Goal: Task Accomplishment & Management: Use online tool/utility

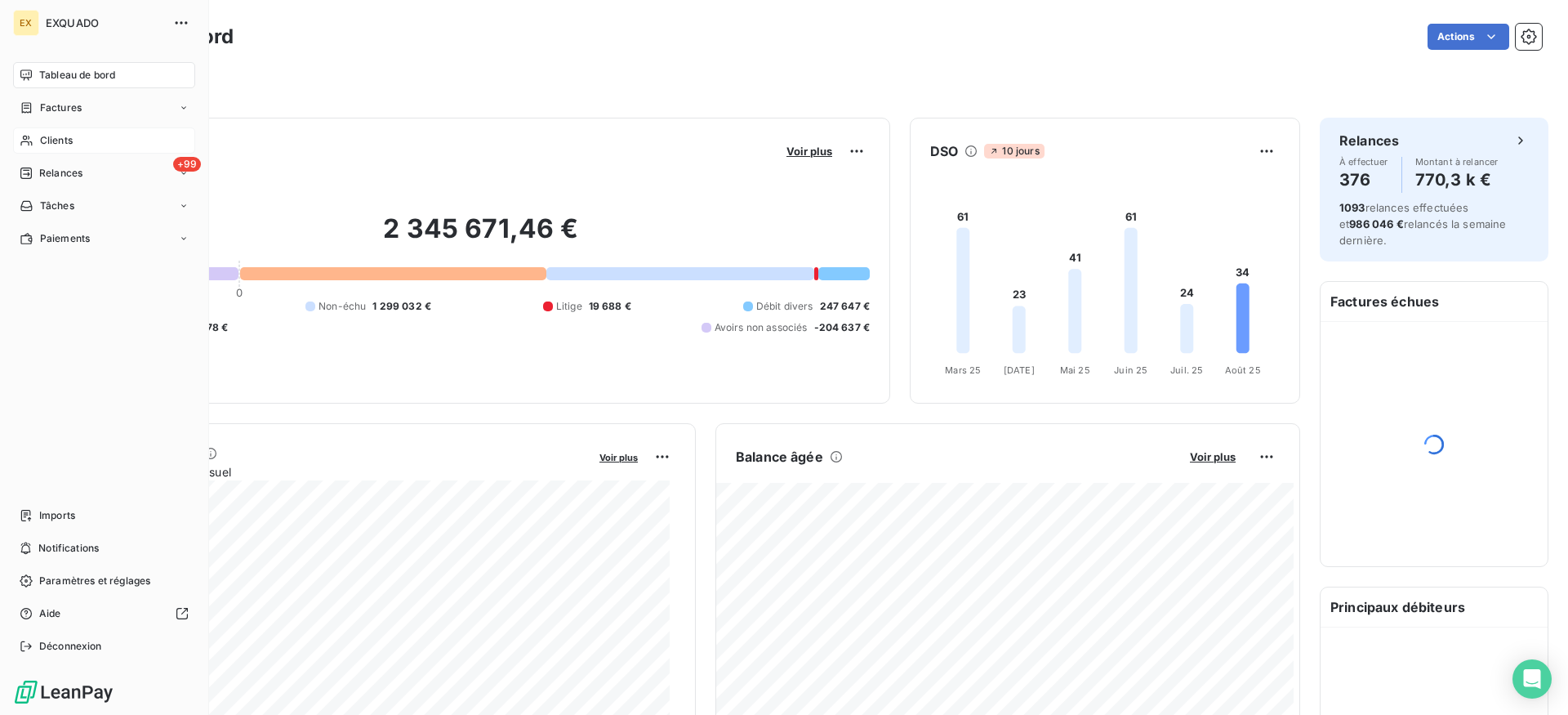
click at [32, 142] on icon at bounding box center [26, 140] width 14 height 13
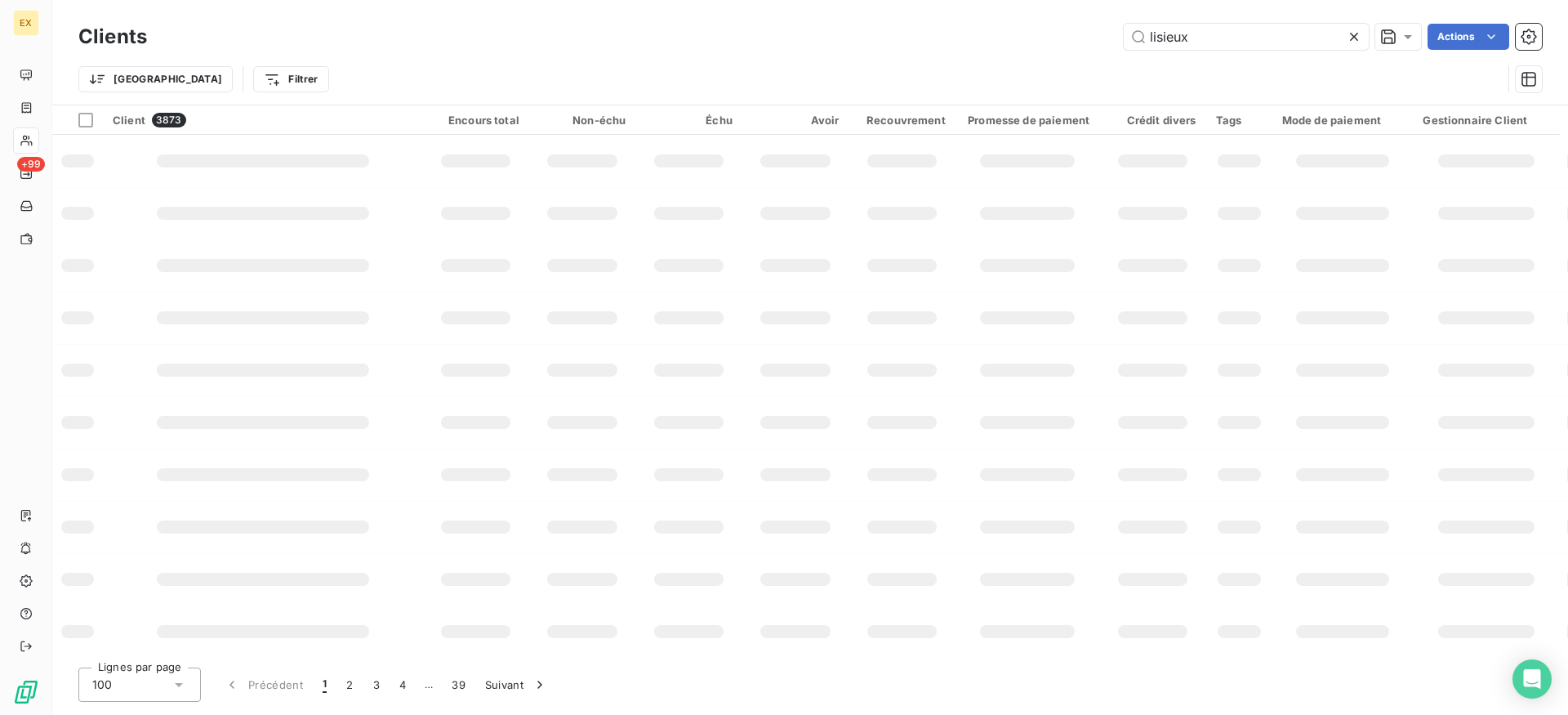
type input "lisieux"
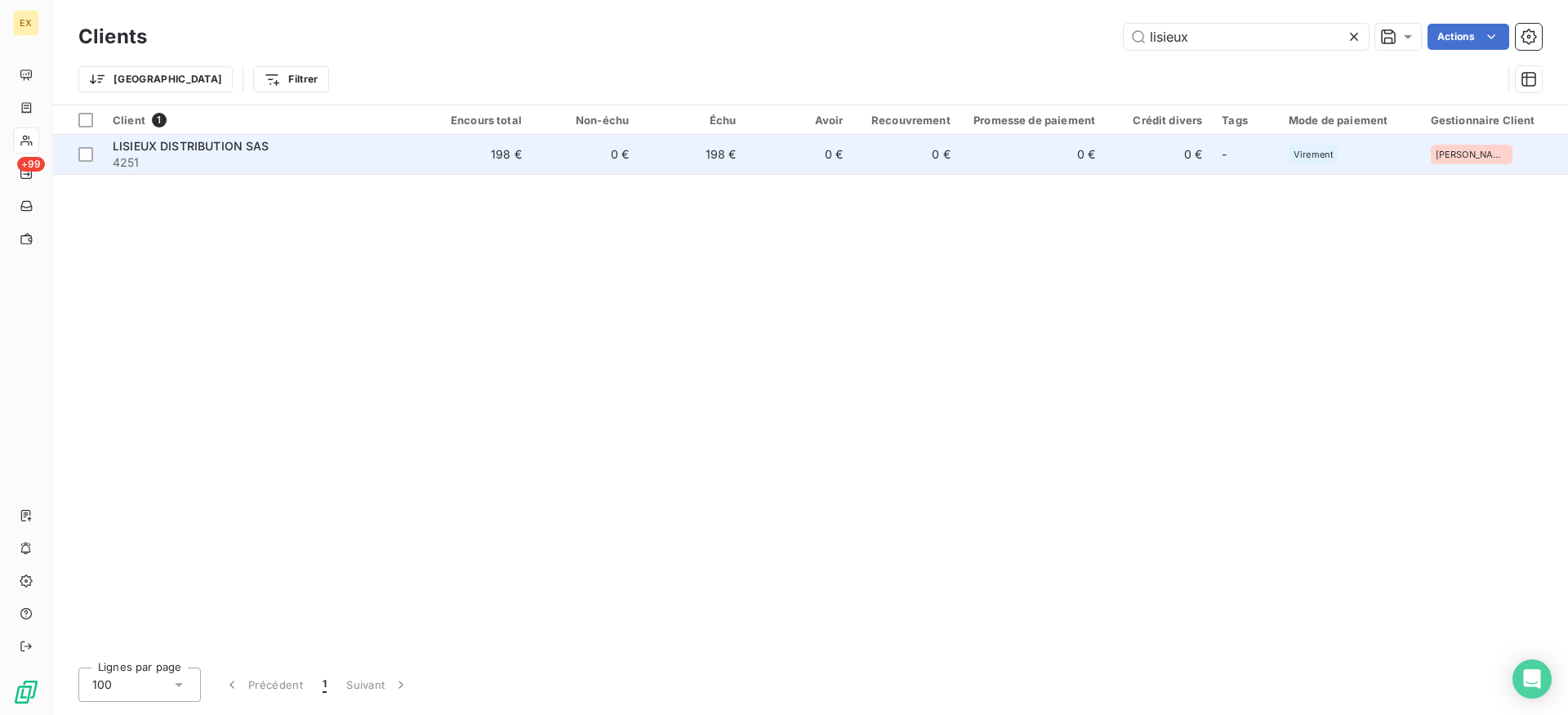
click at [415, 161] on span "4251" at bounding box center [264, 163] width 302 height 17
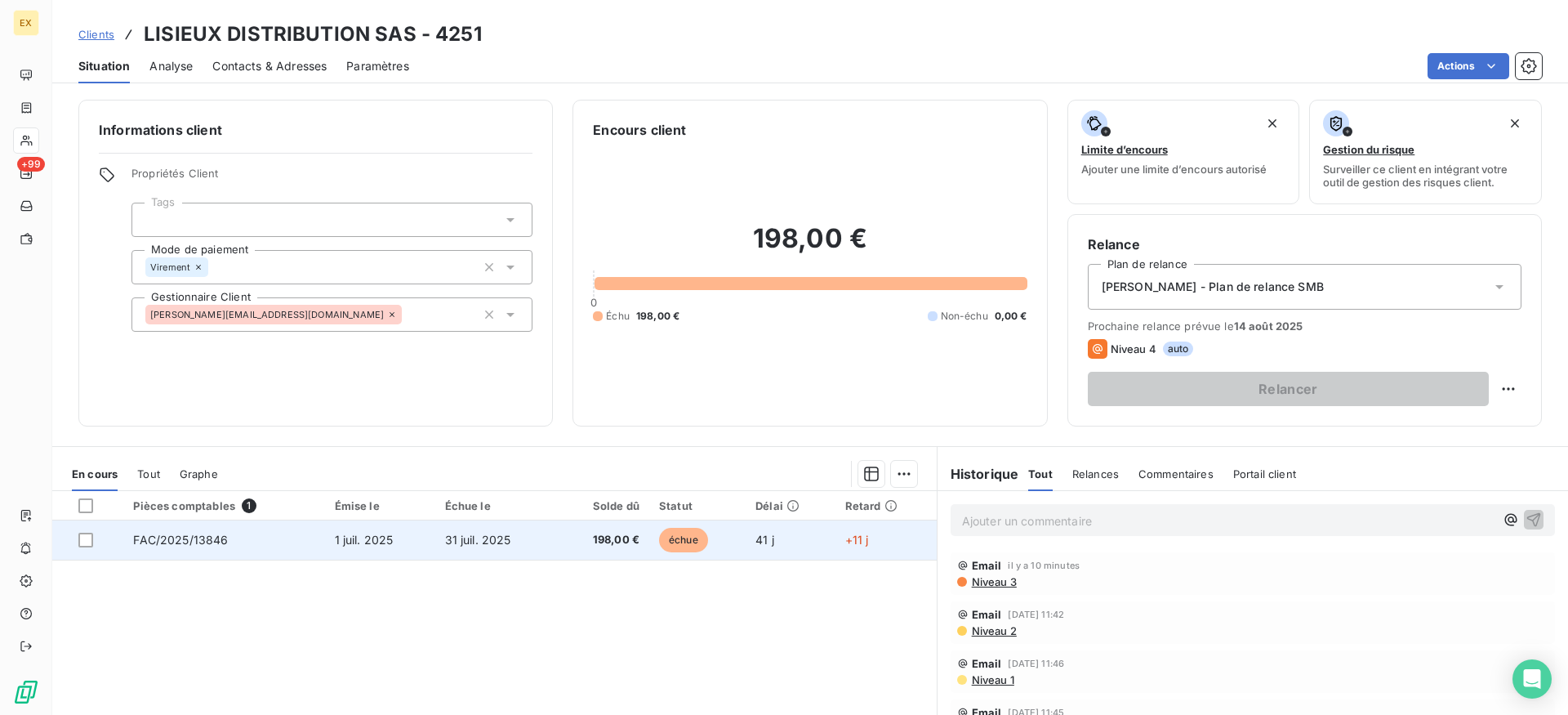
click at [782, 547] on td "41 j" at bounding box center [791, 540] width 90 height 39
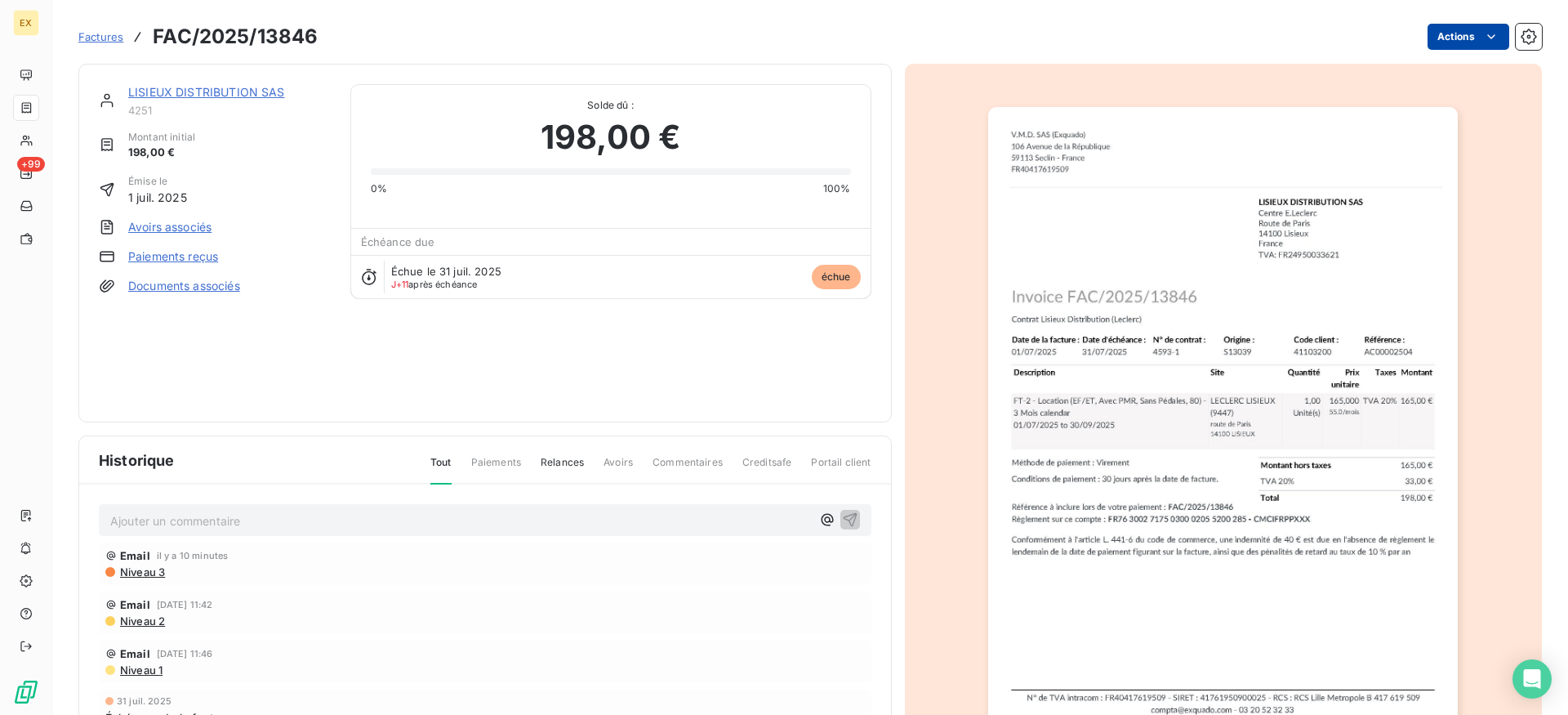
click at [1447, 38] on html "EX +99 Factures FAC/2025/13846 Actions LISIEUX DISTRIBUTION SAS 4251 Montant in…" at bounding box center [784, 358] width 1568 height 715
click at [1316, 24] on html "EX +99 Factures FAC/2025/13846 Actions LISIEUX DISTRIBUTION SAS 4251 Montant in…" at bounding box center [784, 358] width 1568 height 715
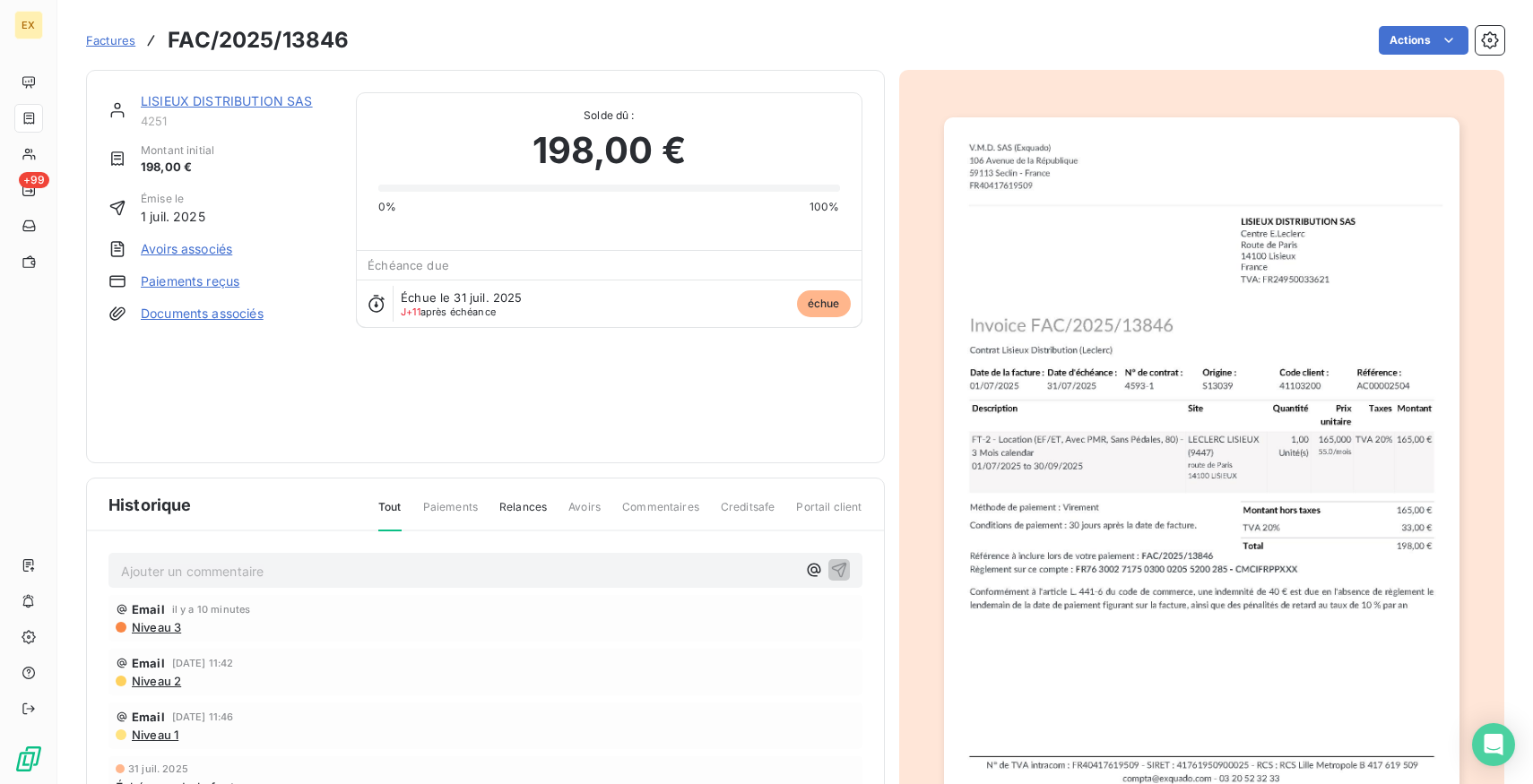
click at [217, 280] on link "Paiements reçus" at bounding box center [190, 281] width 99 height 18
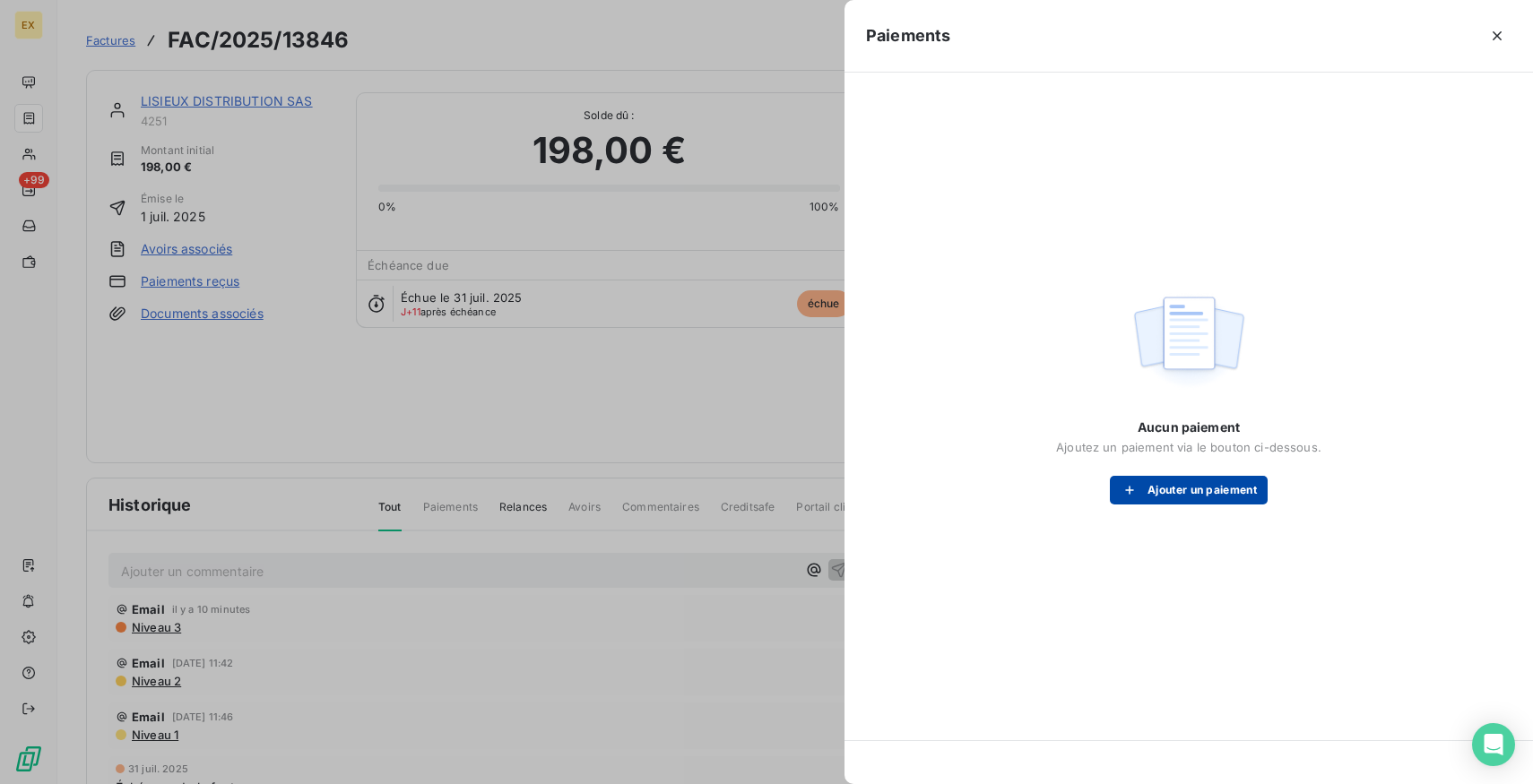
click at [1249, 493] on button "Ajouter un paiement" at bounding box center [1189, 491] width 158 height 29
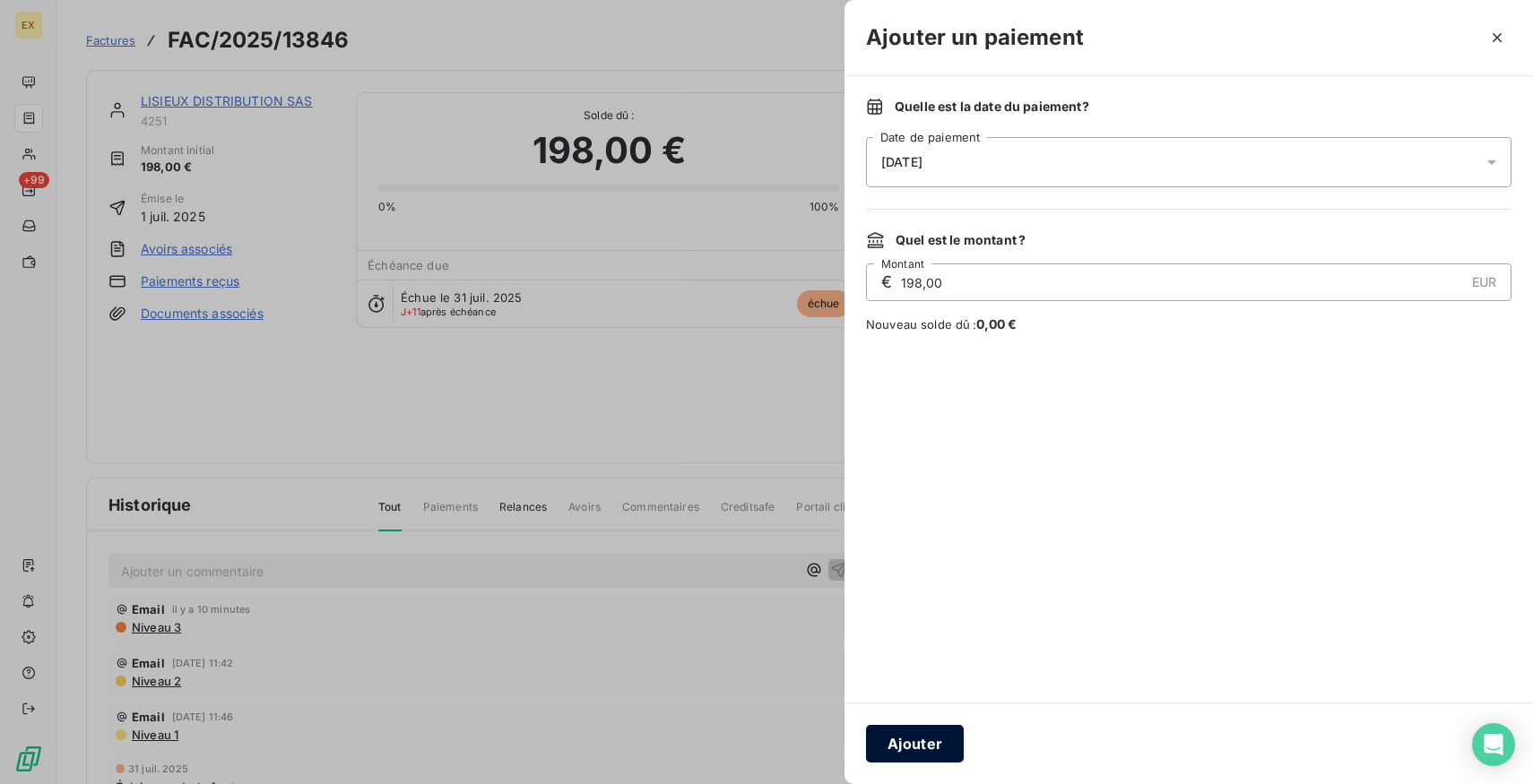
click at [941, 734] on button "Ajouter" at bounding box center [915, 743] width 98 height 37
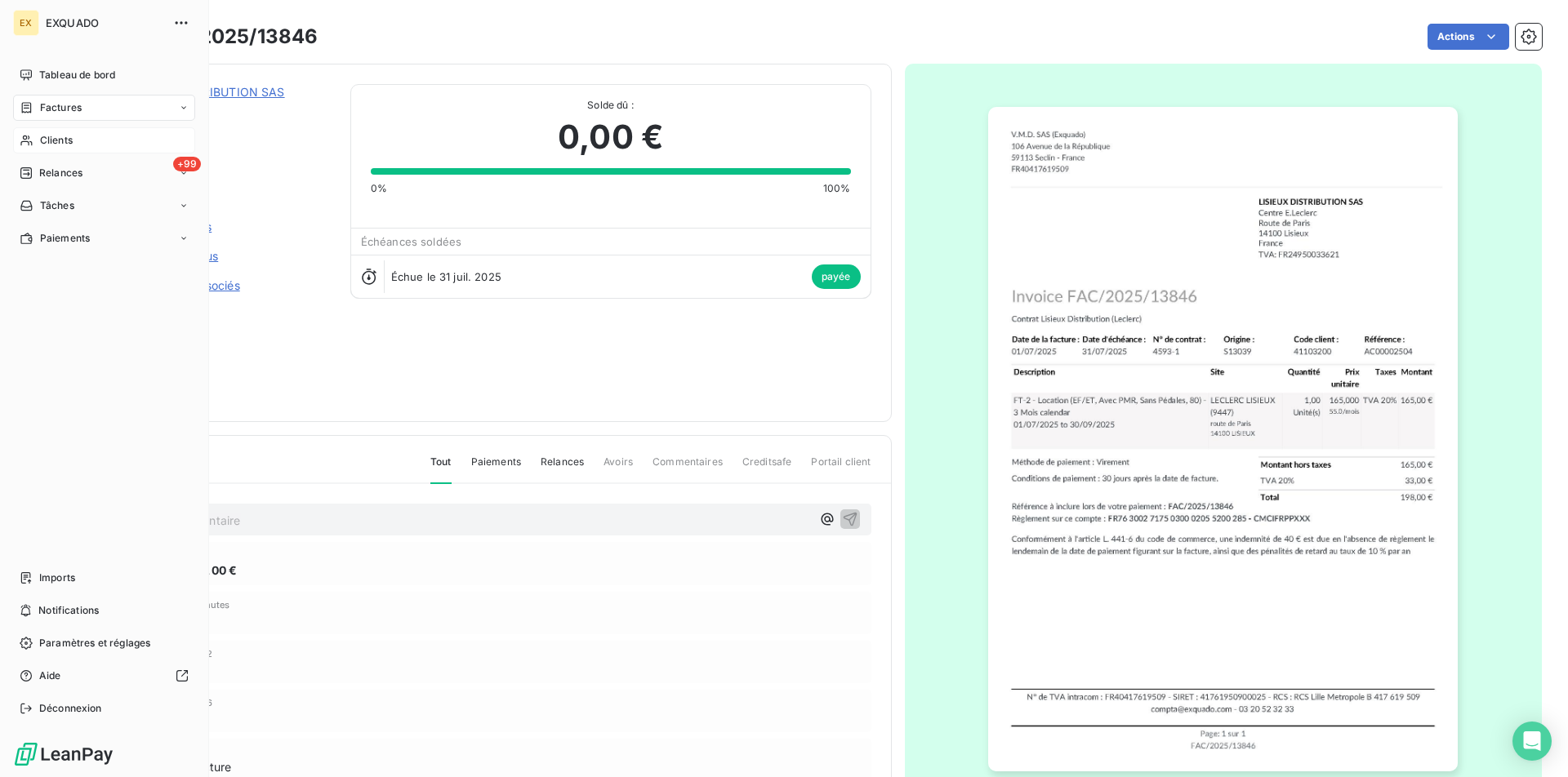
click at [72, 141] on span "Clients" at bounding box center [56, 140] width 32 height 15
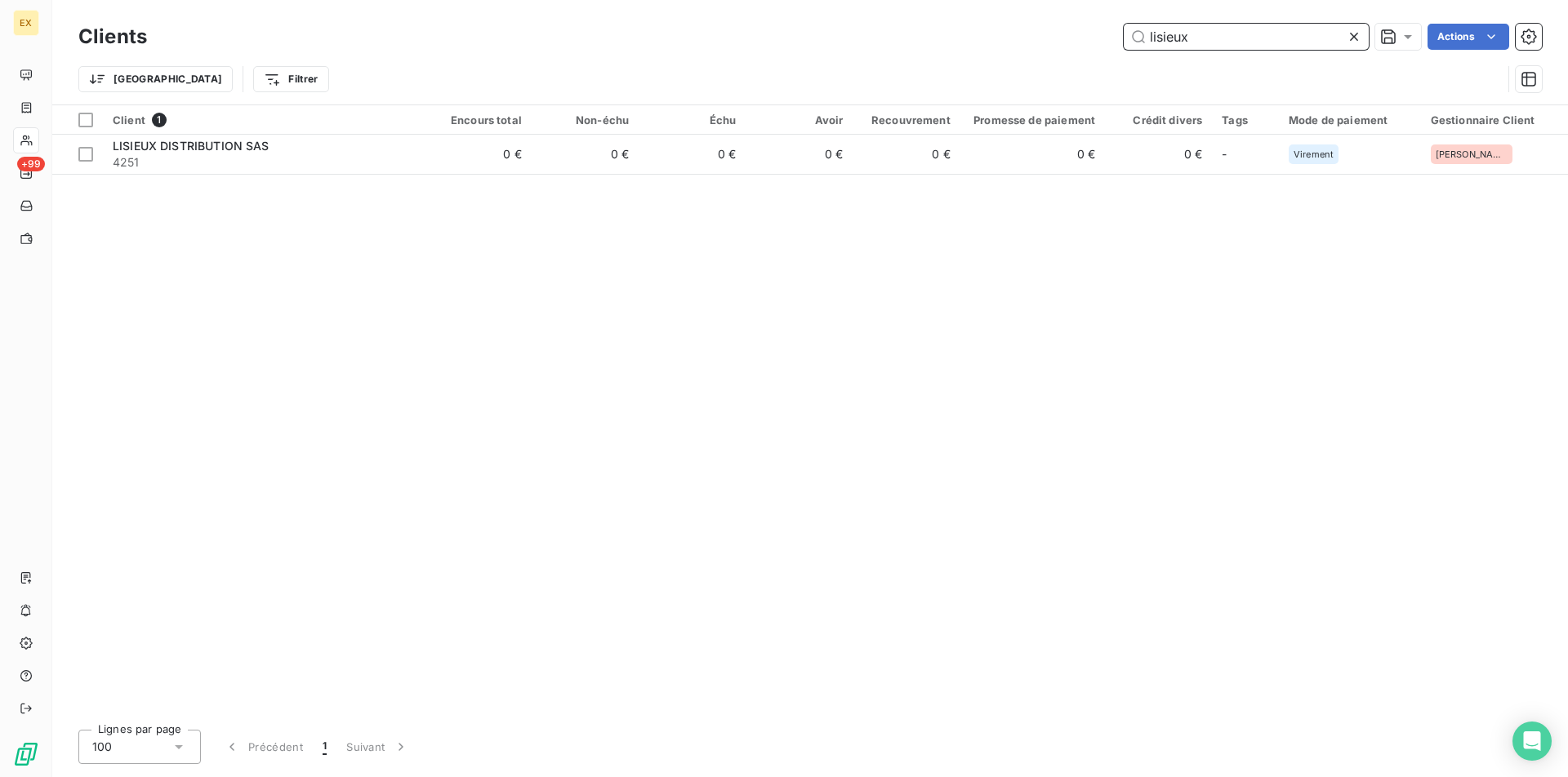
click at [1241, 34] on input "lisieux" at bounding box center [1247, 37] width 245 height 26
click at [1240, 35] on input "lisieux" at bounding box center [1247, 37] width 245 height 26
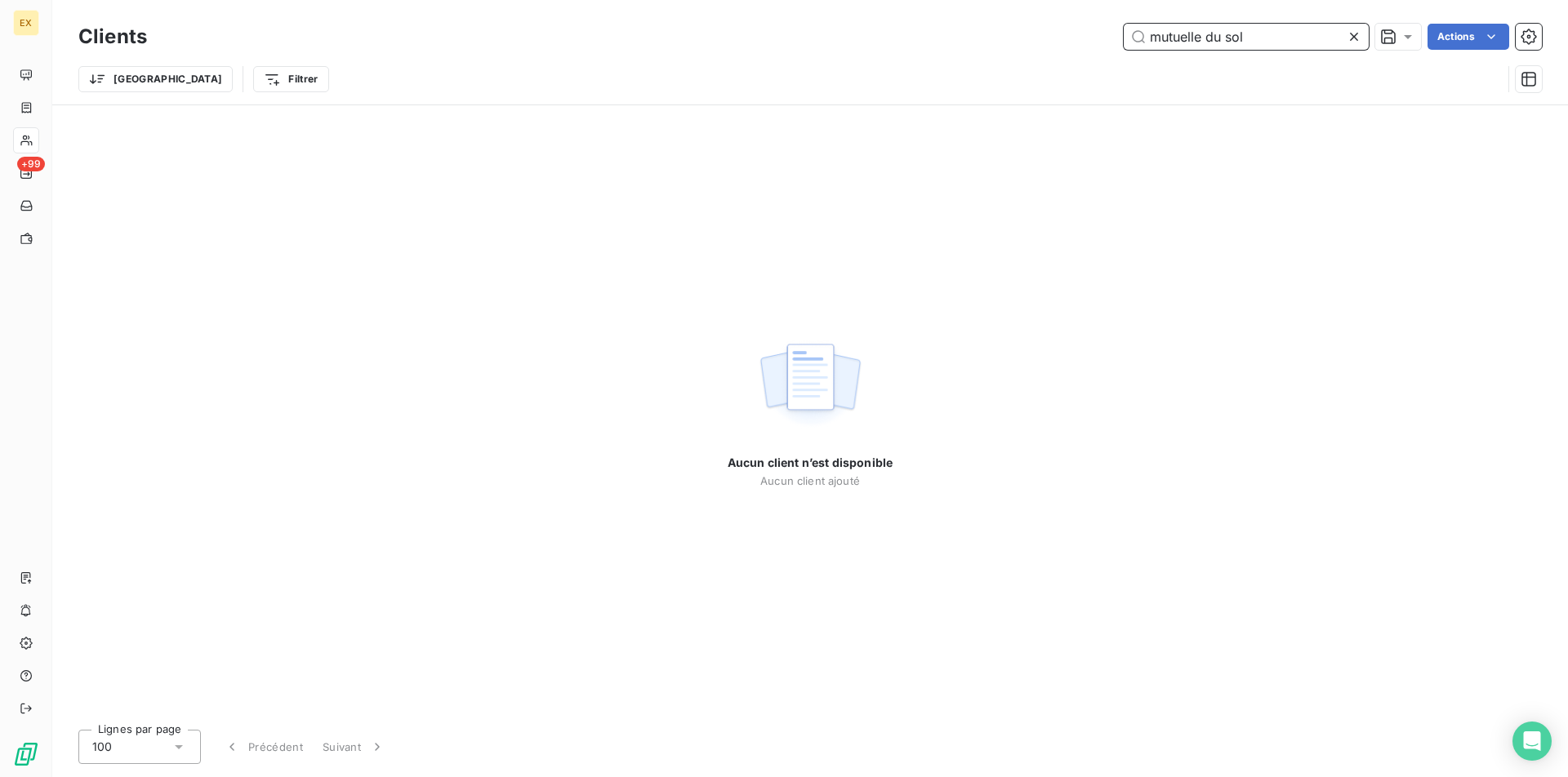
click at [1189, 29] on input "mutuelle du sol" at bounding box center [1247, 37] width 245 height 26
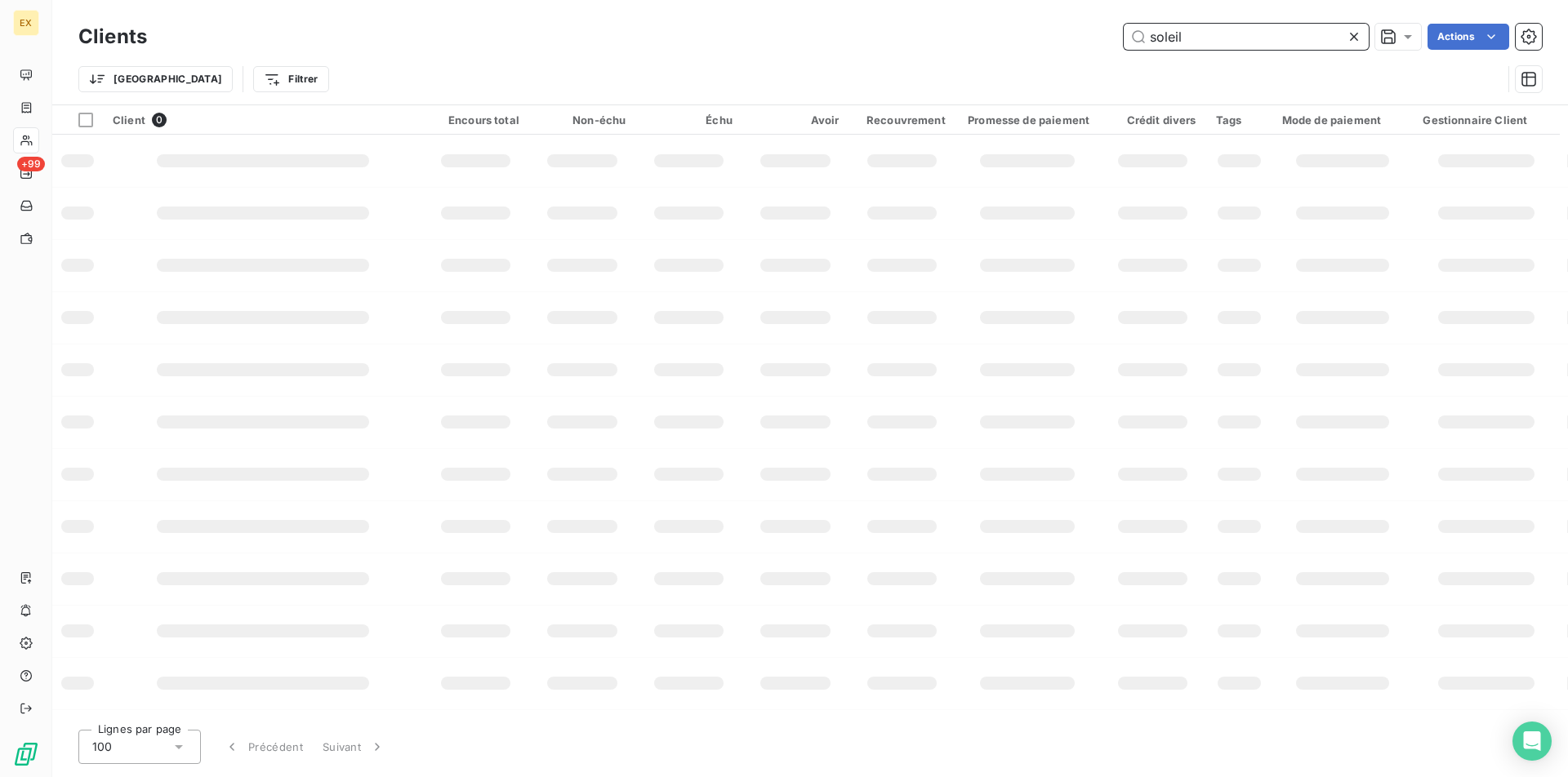
type input "soleil"
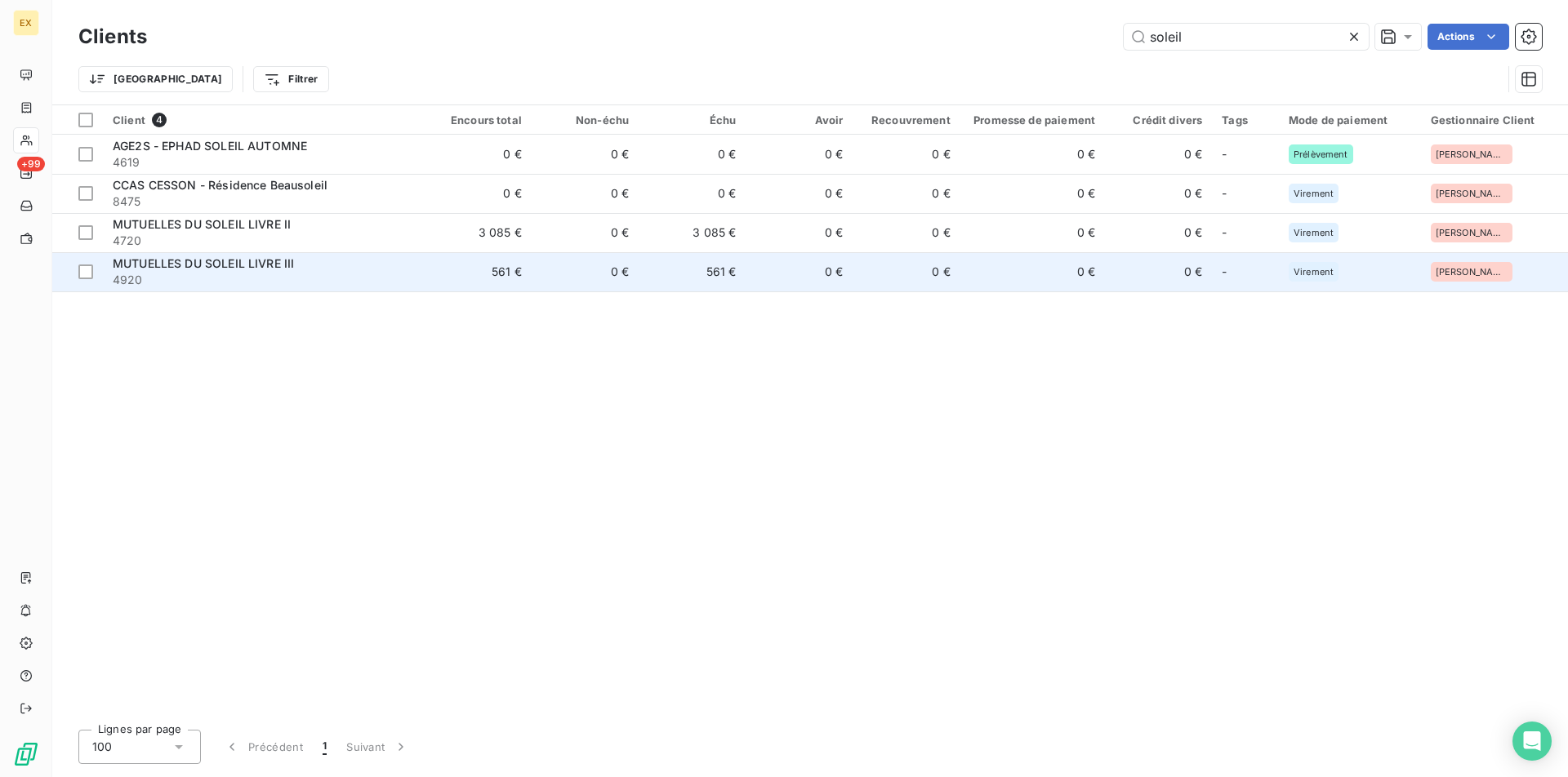
click at [373, 274] on span "4920" at bounding box center [264, 279] width 302 height 17
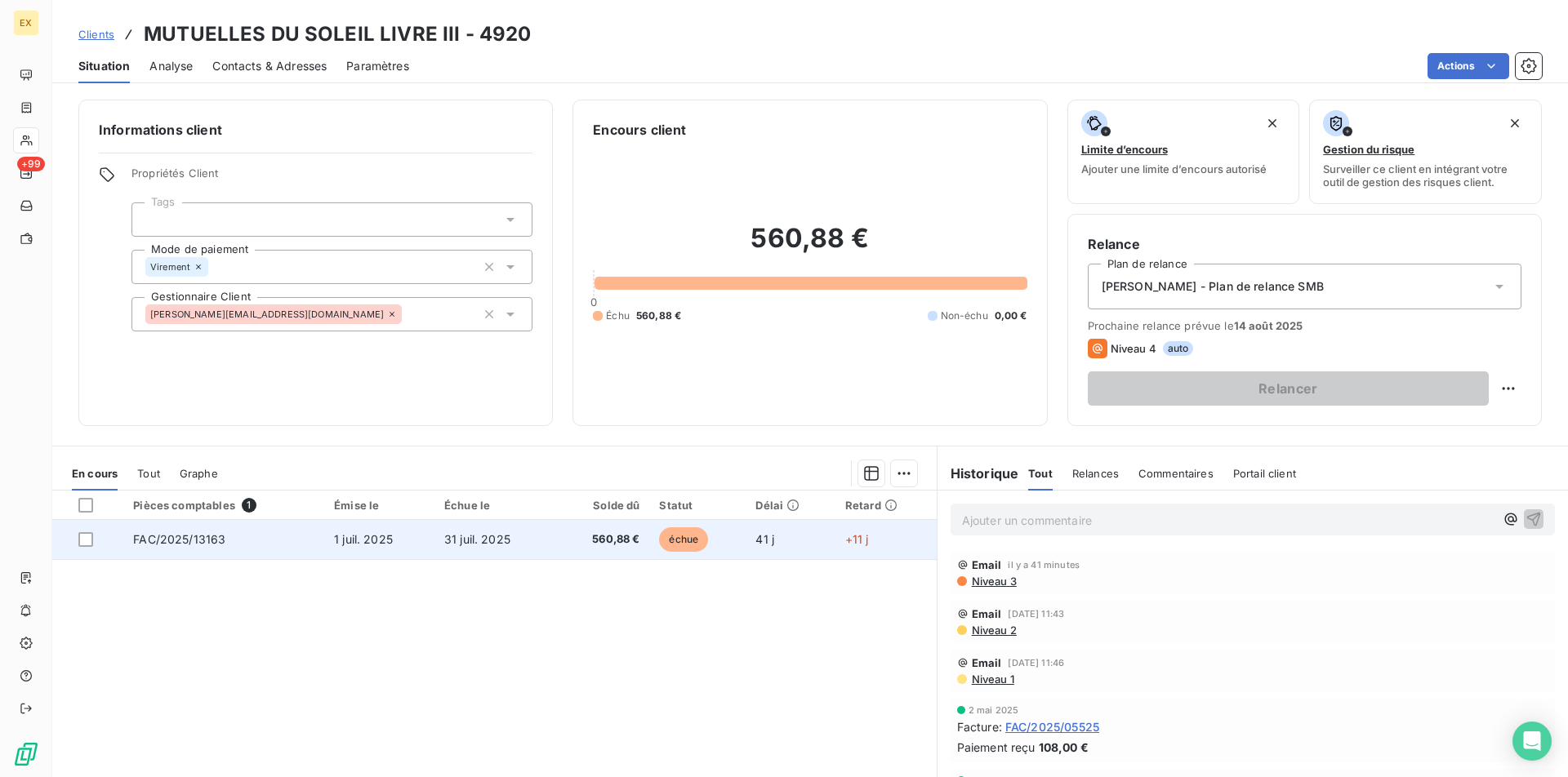
click at [540, 550] on td "31 juil. 2025" at bounding box center [494, 540] width 121 height 39
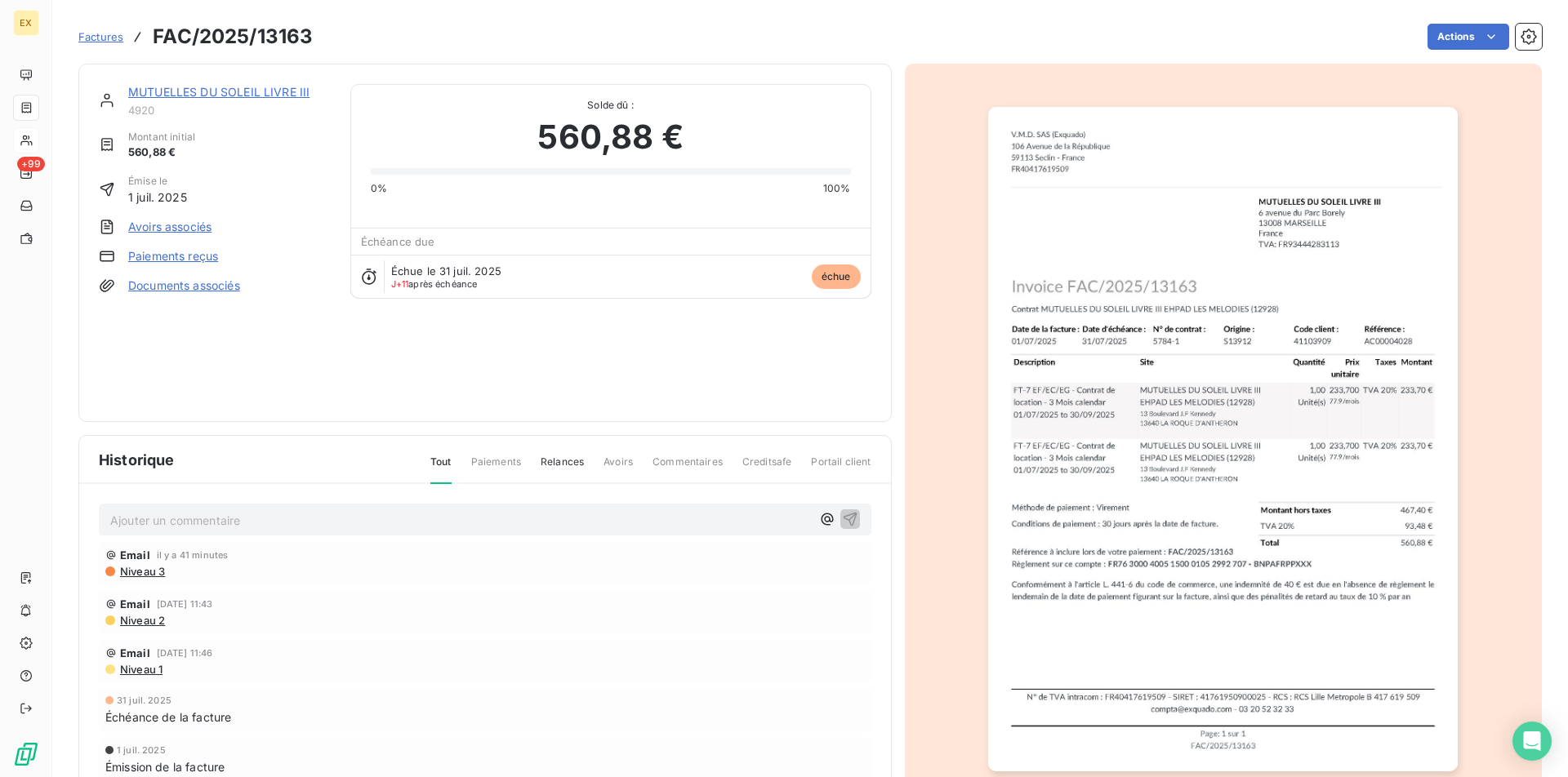
click at [207, 265] on div "MUTUELLES DU SOLEIL LIVRE III 4920 Montant initial 560,88 € Émise le [DATE] Avo…" at bounding box center [215, 243] width 232 height 318
click at [207, 258] on link "Paiements reçus" at bounding box center [173, 256] width 90 height 17
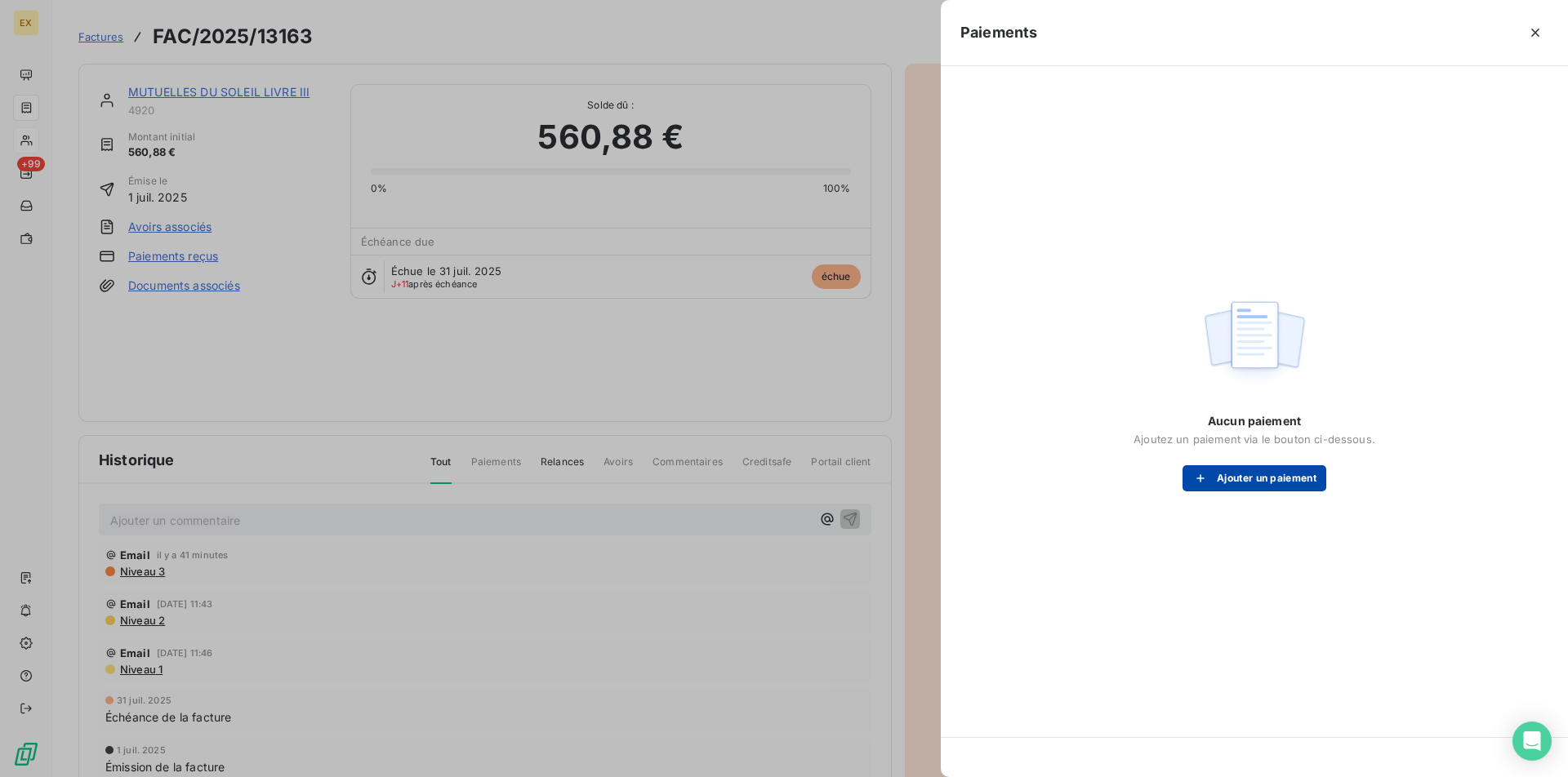
click at [1288, 484] on button "Ajouter un paiement" at bounding box center [1254, 478] width 144 height 26
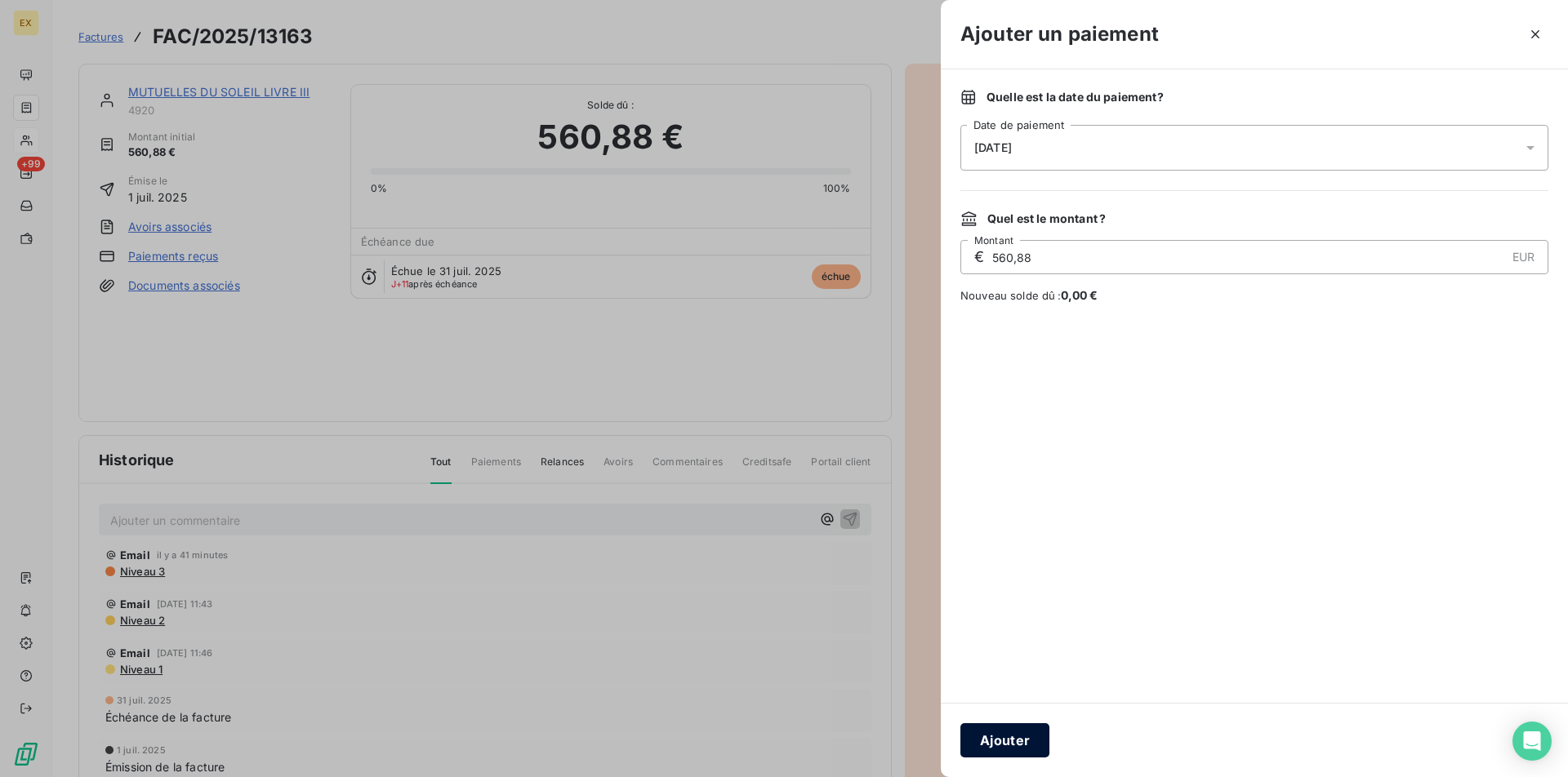
click at [1027, 713] on button "Ajouter" at bounding box center [1005, 739] width 89 height 34
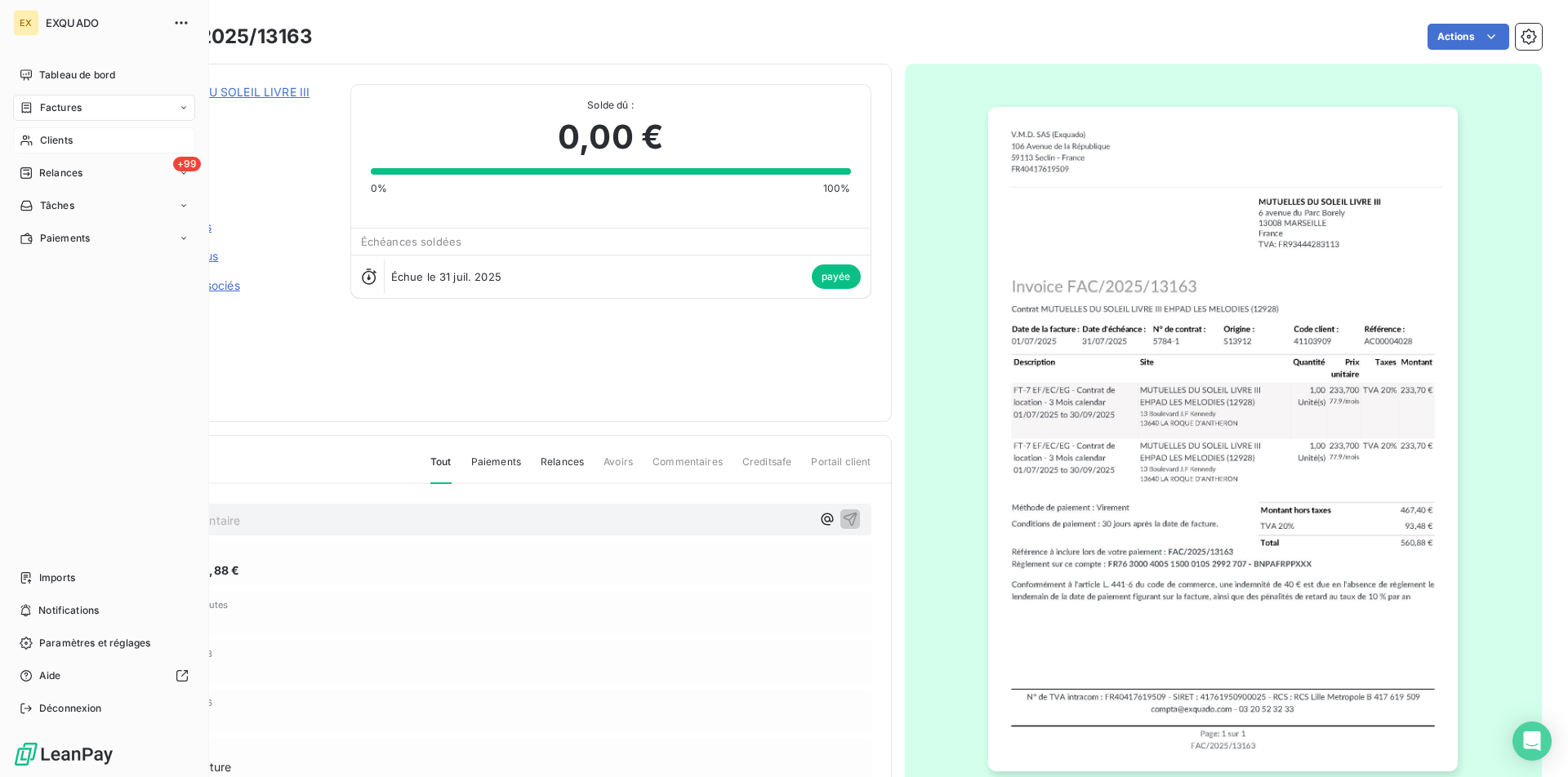
click at [55, 103] on span "Factures" at bounding box center [61, 107] width 42 height 15
